Goal: Information Seeking & Learning: Learn about a topic

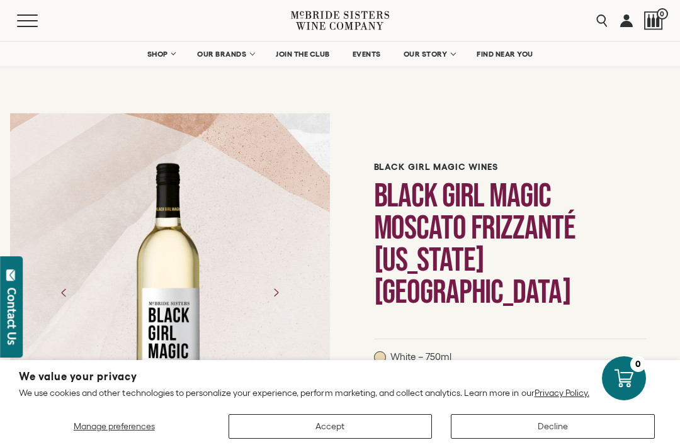
click at [547, 424] on button "Decline" at bounding box center [553, 426] width 204 height 25
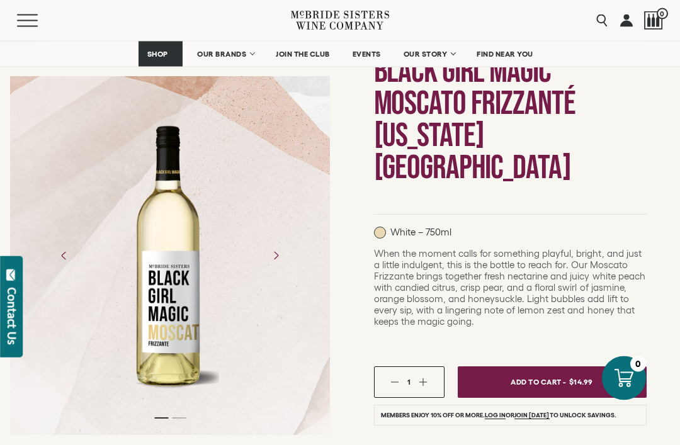
scroll to position [125, 0]
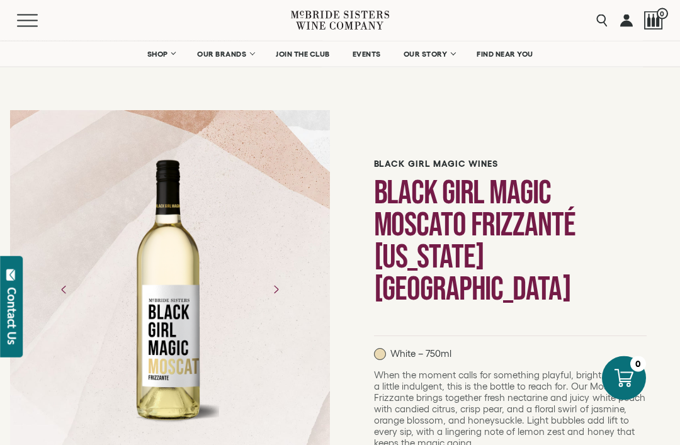
scroll to position [1, 0]
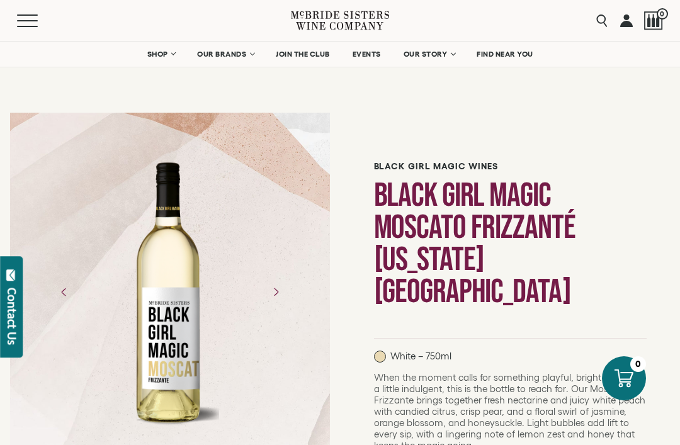
click at [237, 55] on span "OUR BRANDS" at bounding box center [221, 54] width 49 height 9
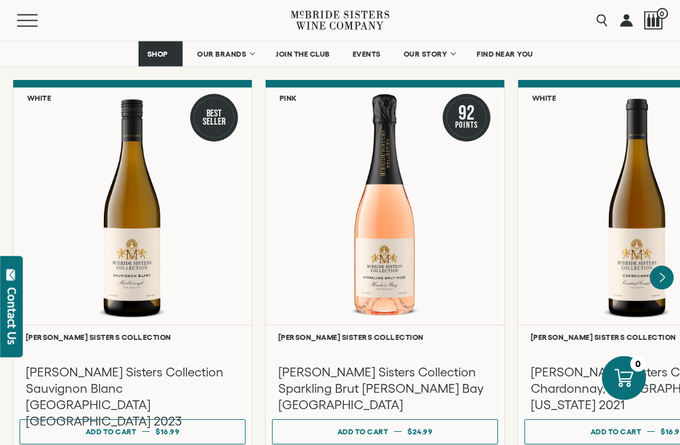
scroll to position [1090, 0]
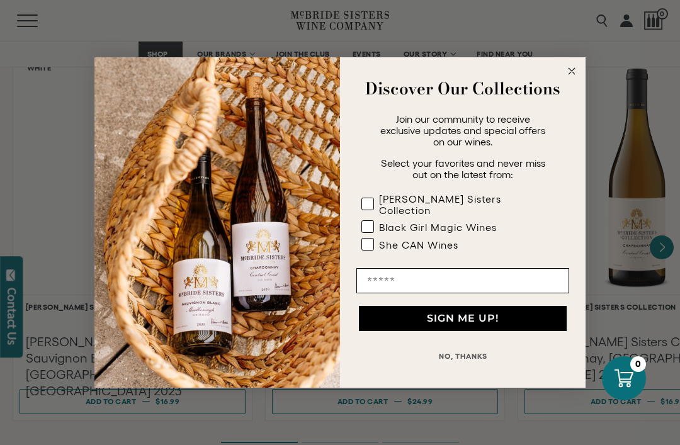
click at [563, 101] on p "Discover Our Collections" at bounding box center [463, 88] width 208 height 25
click at [578, 79] on icon "Close dialog" at bounding box center [571, 71] width 15 height 15
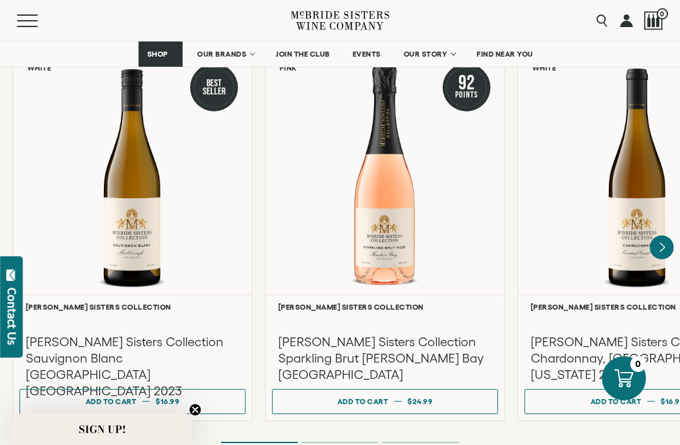
click at [637, 199] on div at bounding box center [637, 175] width 239 height 237
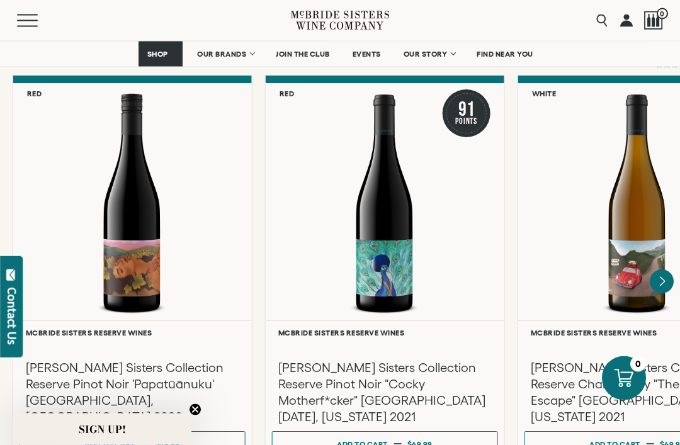
scroll to position [2136, 0]
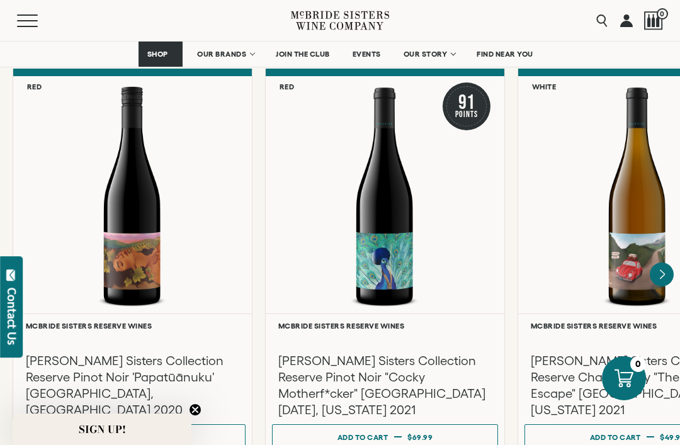
click at [399, 212] on div at bounding box center [385, 194] width 239 height 237
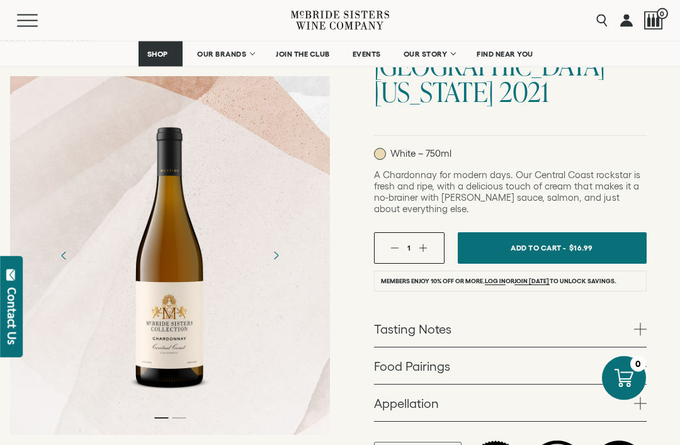
scroll to position [181, 0]
click at [638, 323] on span at bounding box center [640, 329] width 13 height 13
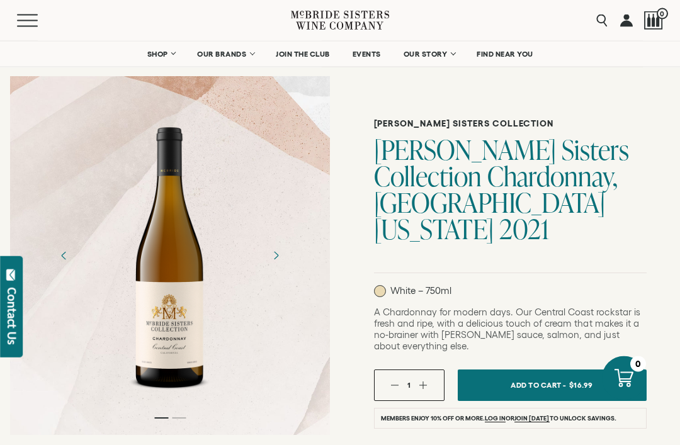
scroll to position [0, 0]
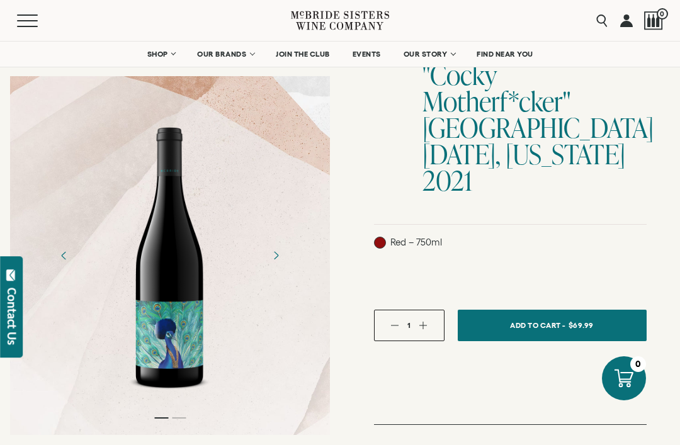
scroll to position [73, 0]
